Goal: Task Accomplishment & Management: Manage account settings

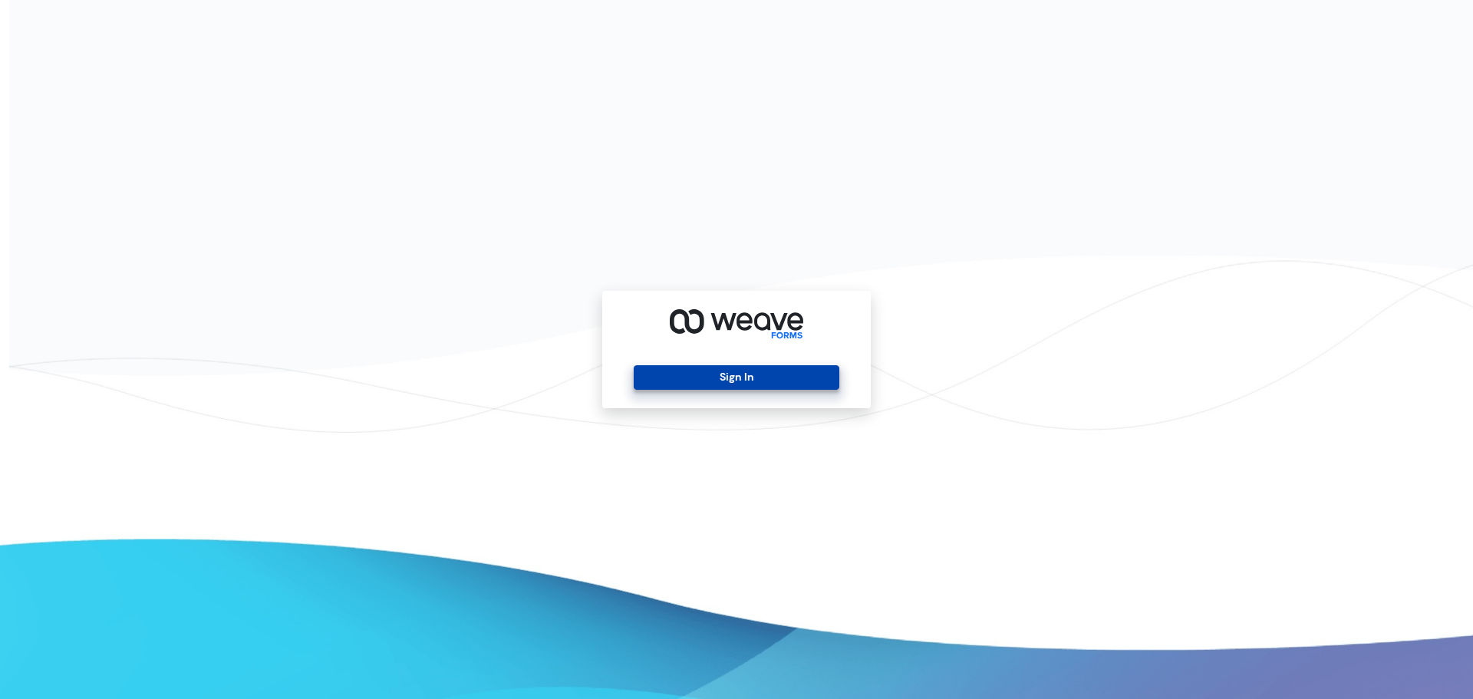
click at [768, 375] on button "Sign In" at bounding box center [736, 377] width 205 height 25
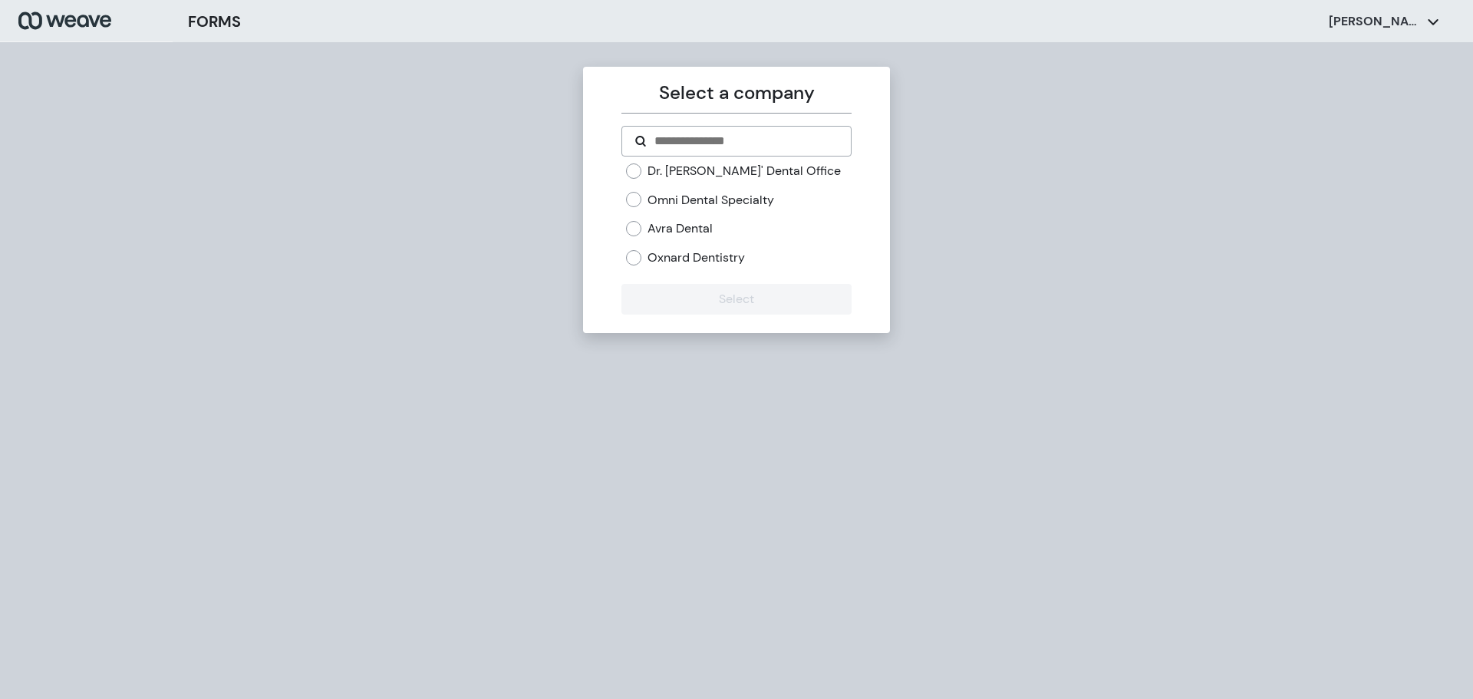
click at [721, 198] on label "Omni Dental Specialty" at bounding box center [711, 200] width 127 height 17
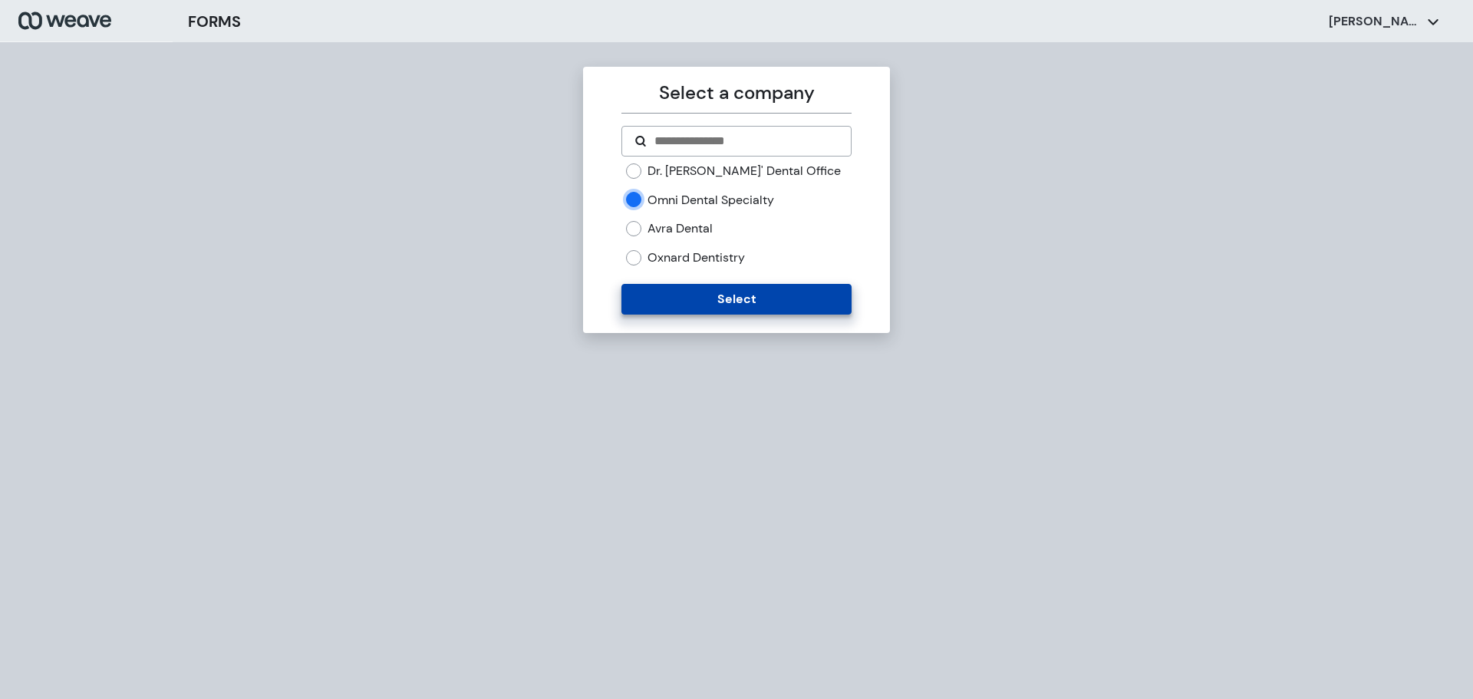
click at [713, 289] on button "Select" at bounding box center [736, 299] width 229 height 31
